Goal: Check status

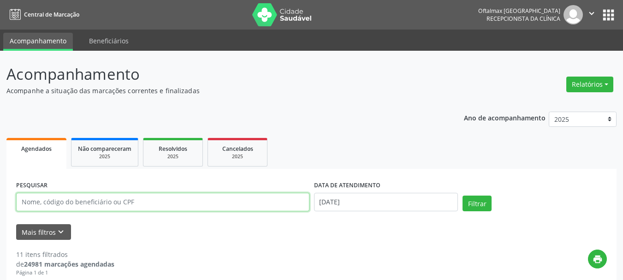
click at [44, 197] on input "text" at bounding box center [162, 202] width 293 height 18
type input "[PERSON_NAME]"
click at [462, 195] on button "Filtrar" at bounding box center [476, 203] width 29 height 16
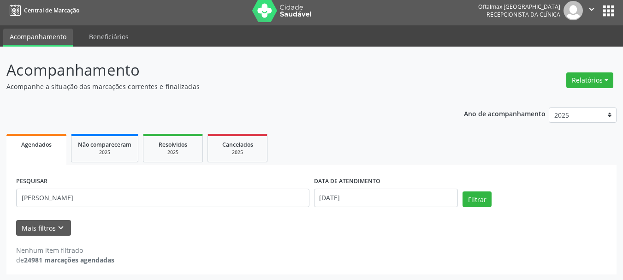
scroll to position [5, 0]
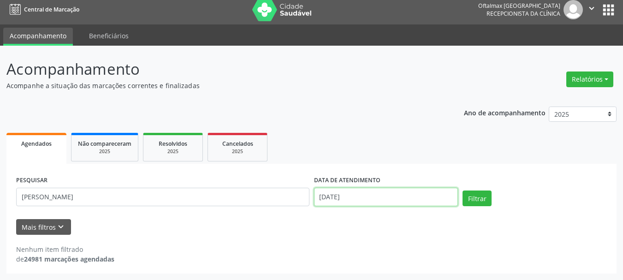
click at [373, 195] on input "[DATE]" at bounding box center [386, 197] width 144 height 18
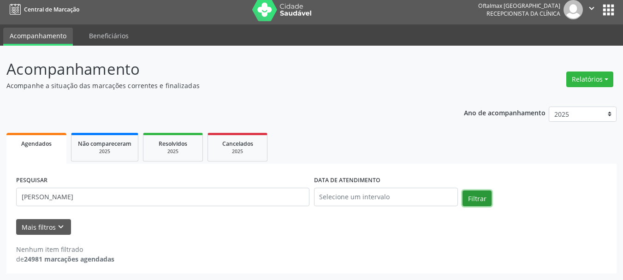
click at [482, 195] on button "Filtrar" at bounding box center [476, 198] width 29 height 16
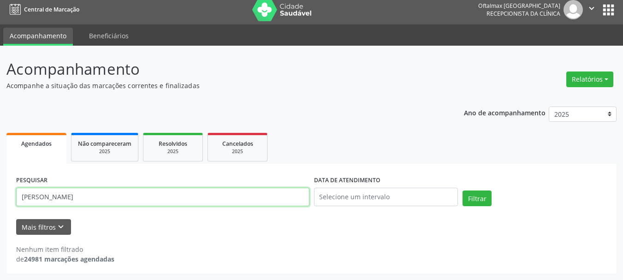
click at [87, 198] on input "[PERSON_NAME]" at bounding box center [162, 197] width 293 height 18
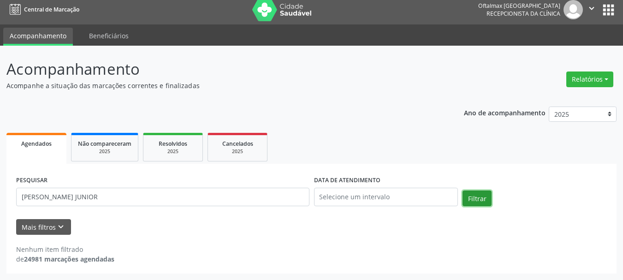
click at [476, 194] on button "Filtrar" at bounding box center [476, 198] width 29 height 16
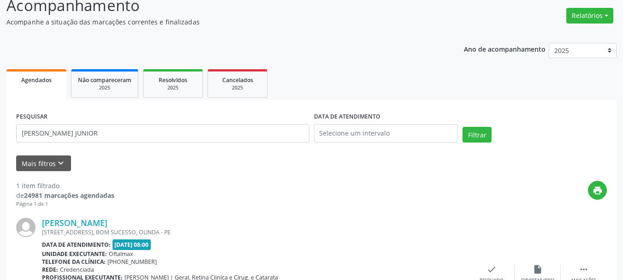
scroll to position [145, 0]
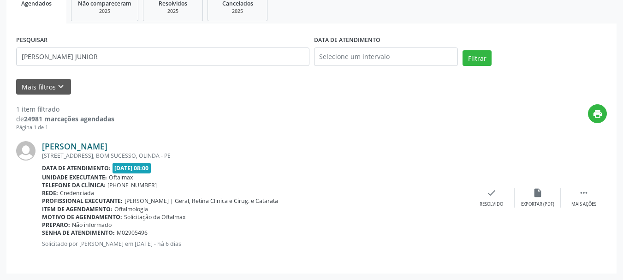
click at [89, 149] on link "[PERSON_NAME]" at bounding box center [74, 146] width 65 height 10
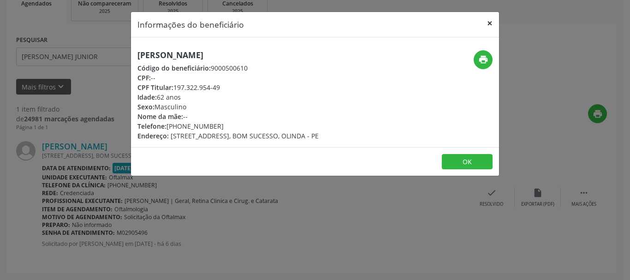
click at [489, 23] on button "×" at bounding box center [489, 23] width 18 height 23
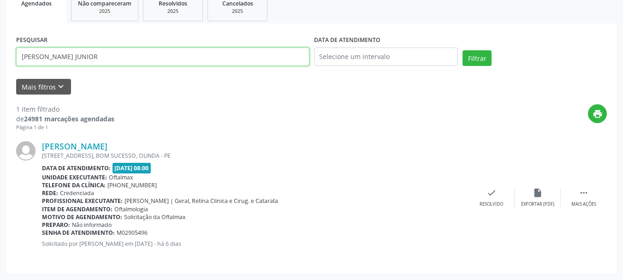
drag, startPoint x: 95, startPoint y: 64, endPoint x: 0, endPoint y: 79, distance: 96.6
click at [0, 79] on div "Acompanhamento Acompanhe a situação das marcações correntes e finalizadas Relat…" at bounding box center [311, 92] width 623 height 374
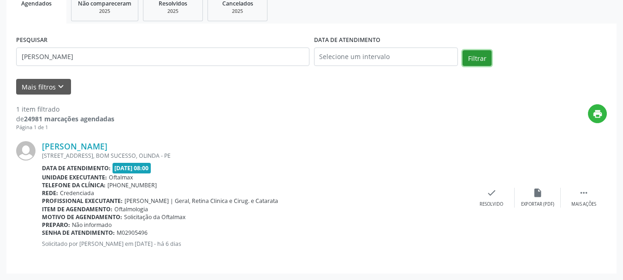
click at [482, 57] on button "Filtrar" at bounding box center [476, 58] width 29 height 16
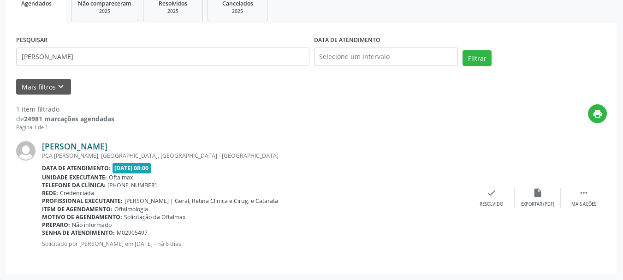
click at [88, 147] on link "[PERSON_NAME]" at bounding box center [74, 146] width 65 height 10
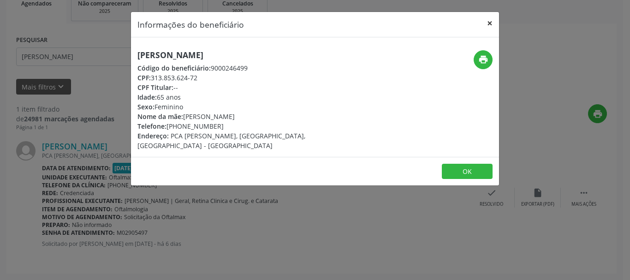
click at [489, 22] on button "×" at bounding box center [489, 23] width 18 height 23
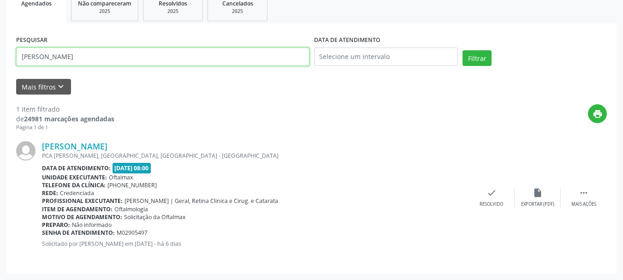
click at [135, 57] on input "[PERSON_NAME]" at bounding box center [162, 56] width 293 height 18
type input "J"
click at [86, 55] on input "[PERSON_NAME]" at bounding box center [162, 56] width 293 height 18
type input "[PERSON_NAME] JUNIOR"
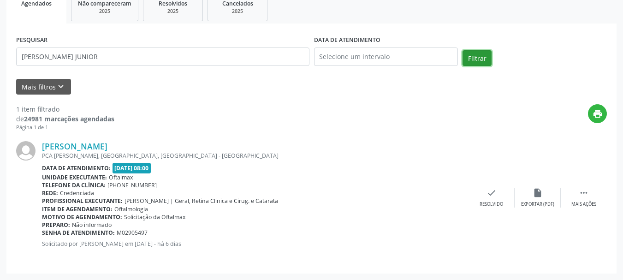
click at [487, 56] on button "Filtrar" at bounding box center [476, 58] width 29 height 16
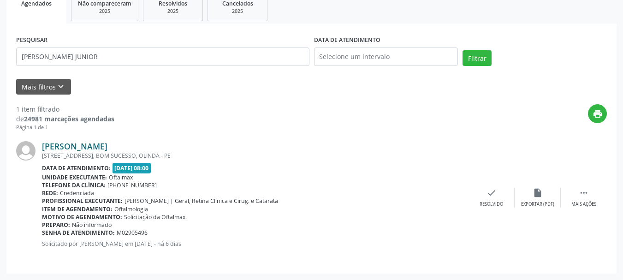
click at [101, 147] on link "[PERSON_NAME]" at bounding box center [74, 146] width 65 height 10
